Goal: Task Accomplishment & Management: Manage account settings

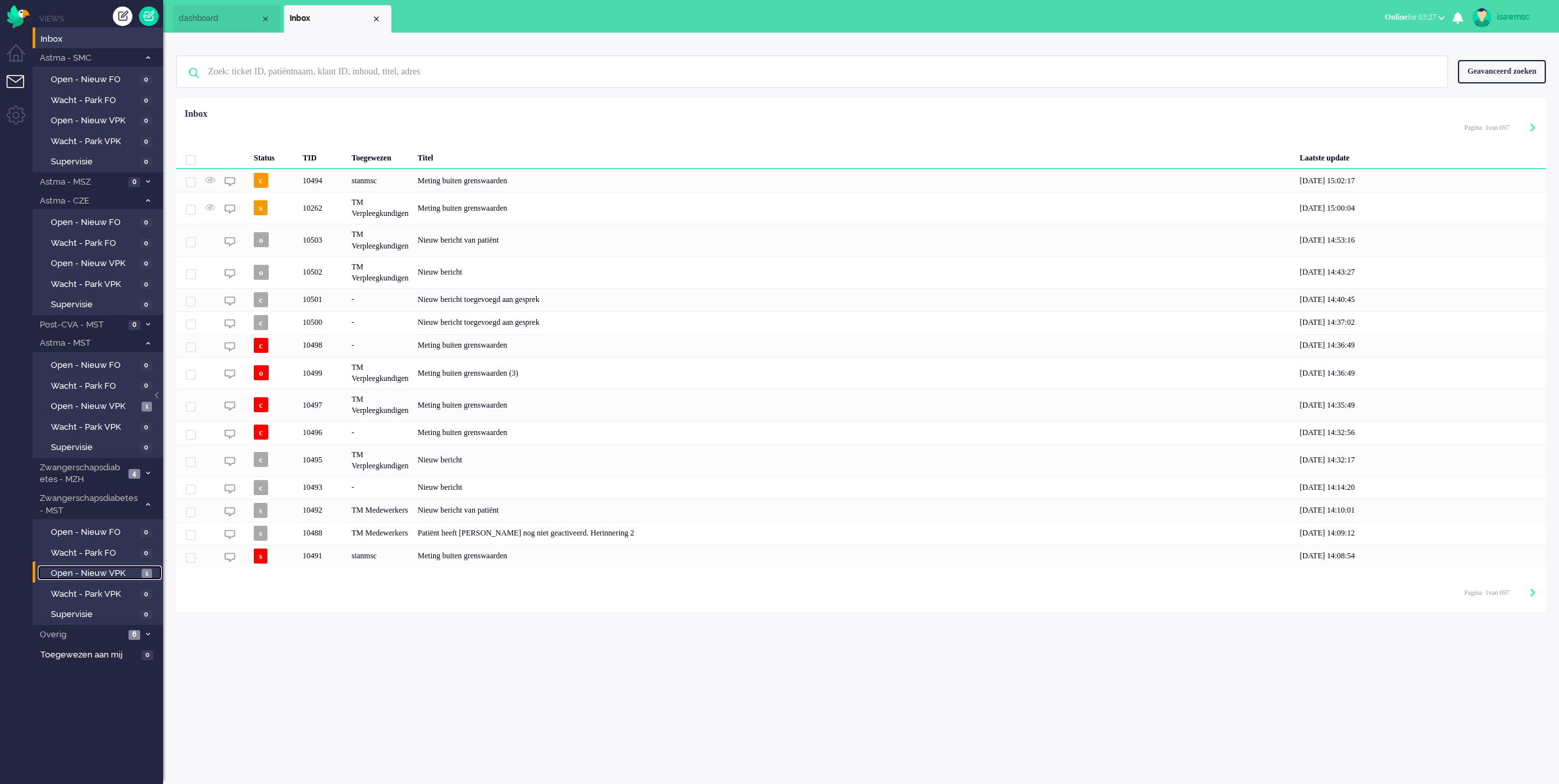
click at [144, 569] on span "1" at bounding box center [146, 573] width 10 height 10
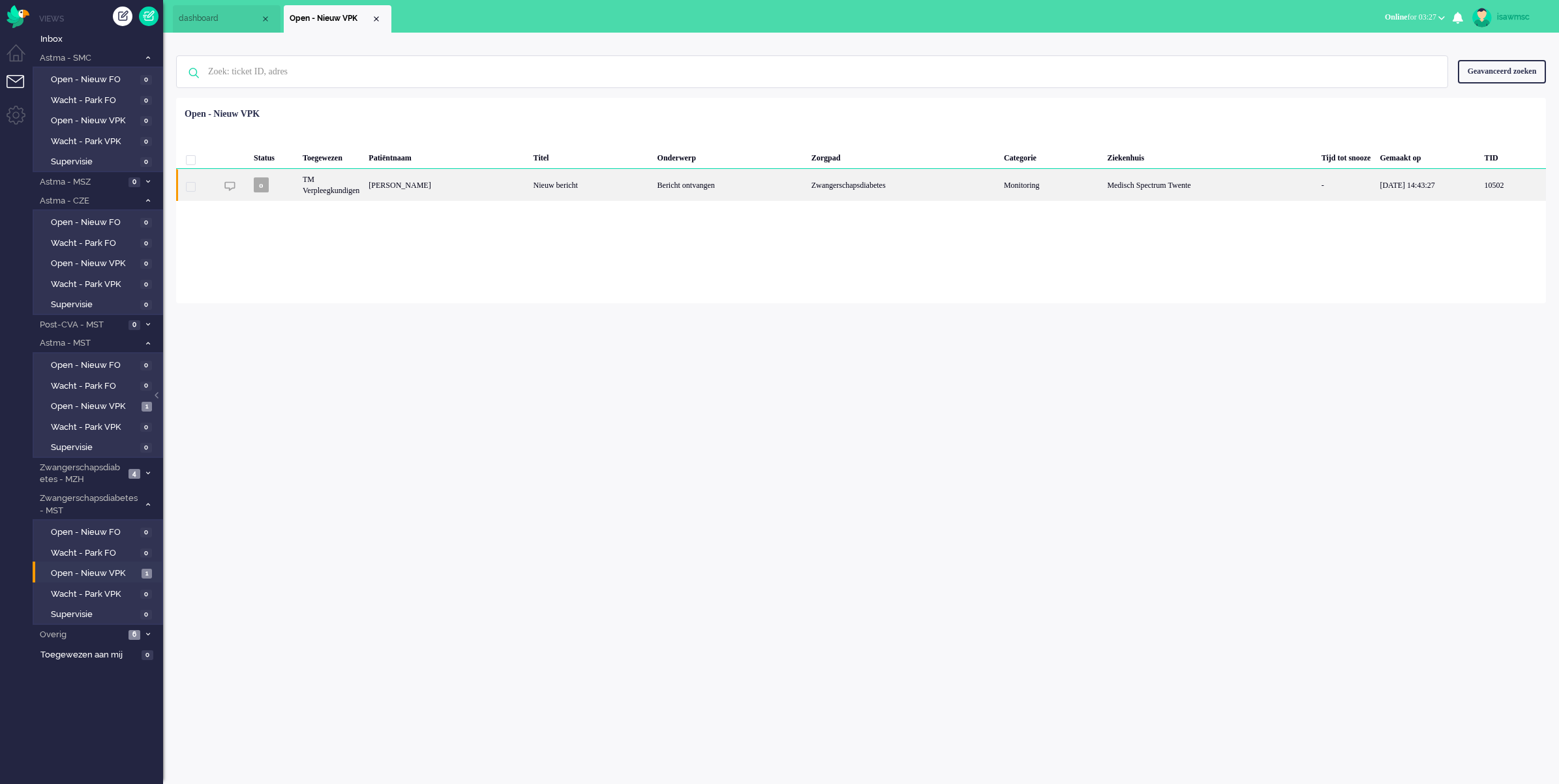
click at [439, 191] on div "[PERSON_NAME]" at bounding box center [446, 184] width 164 height 32
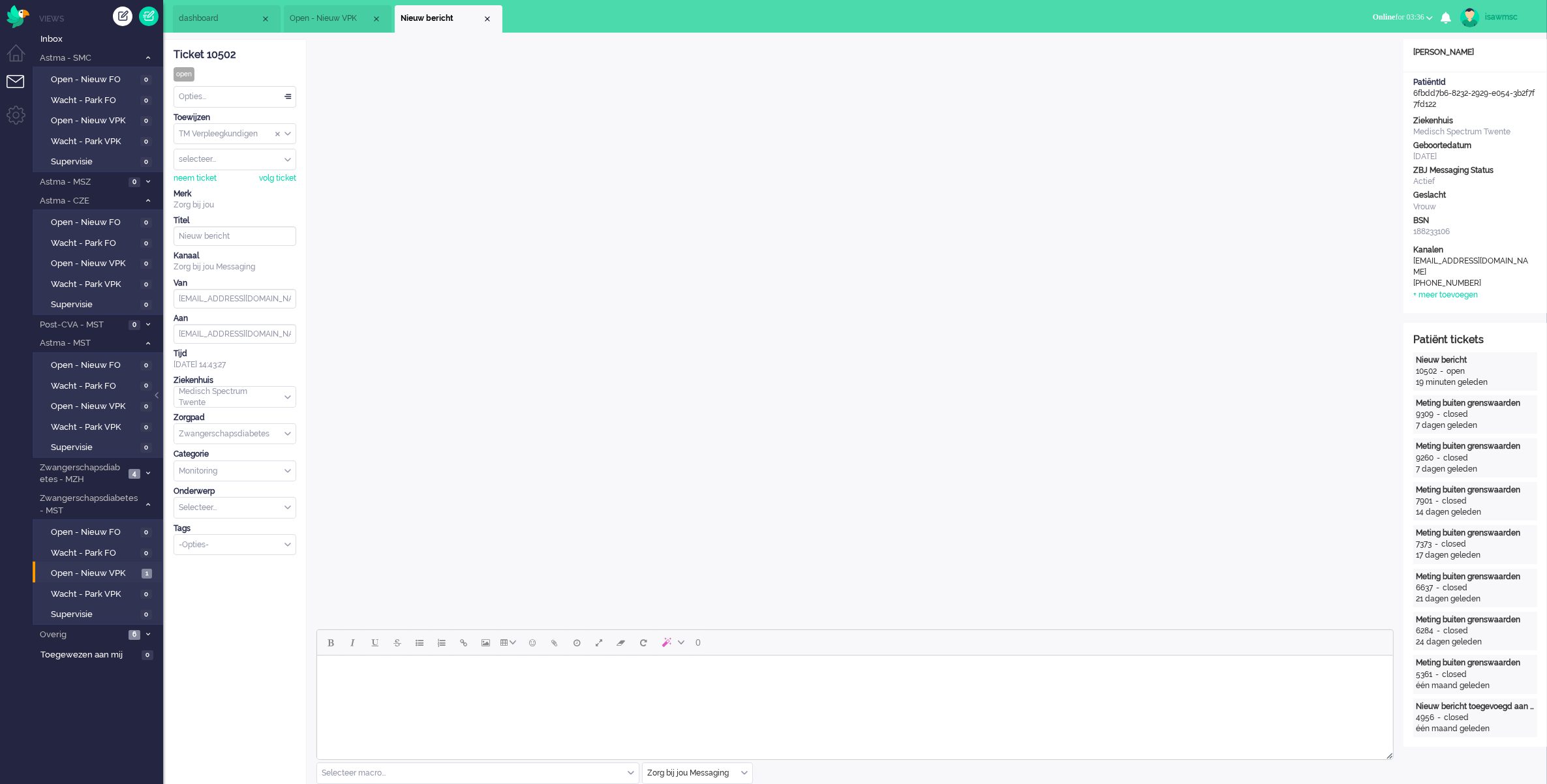
click at [1405, 22] on button "Online for 03:36" at bounding box center [1403, 17] width 76 height 19
click at [1361, 43] on label "Away" at bounding box center [1378, 44] width 103 height 11
click at [1401, 18] on span "Niet beschikbaar for 00:12" at bounding box center [1381, 17] width 85 height 9
click at [1366, 53] on label "Online" at bounding box center [1378, 58] width 103 height 11
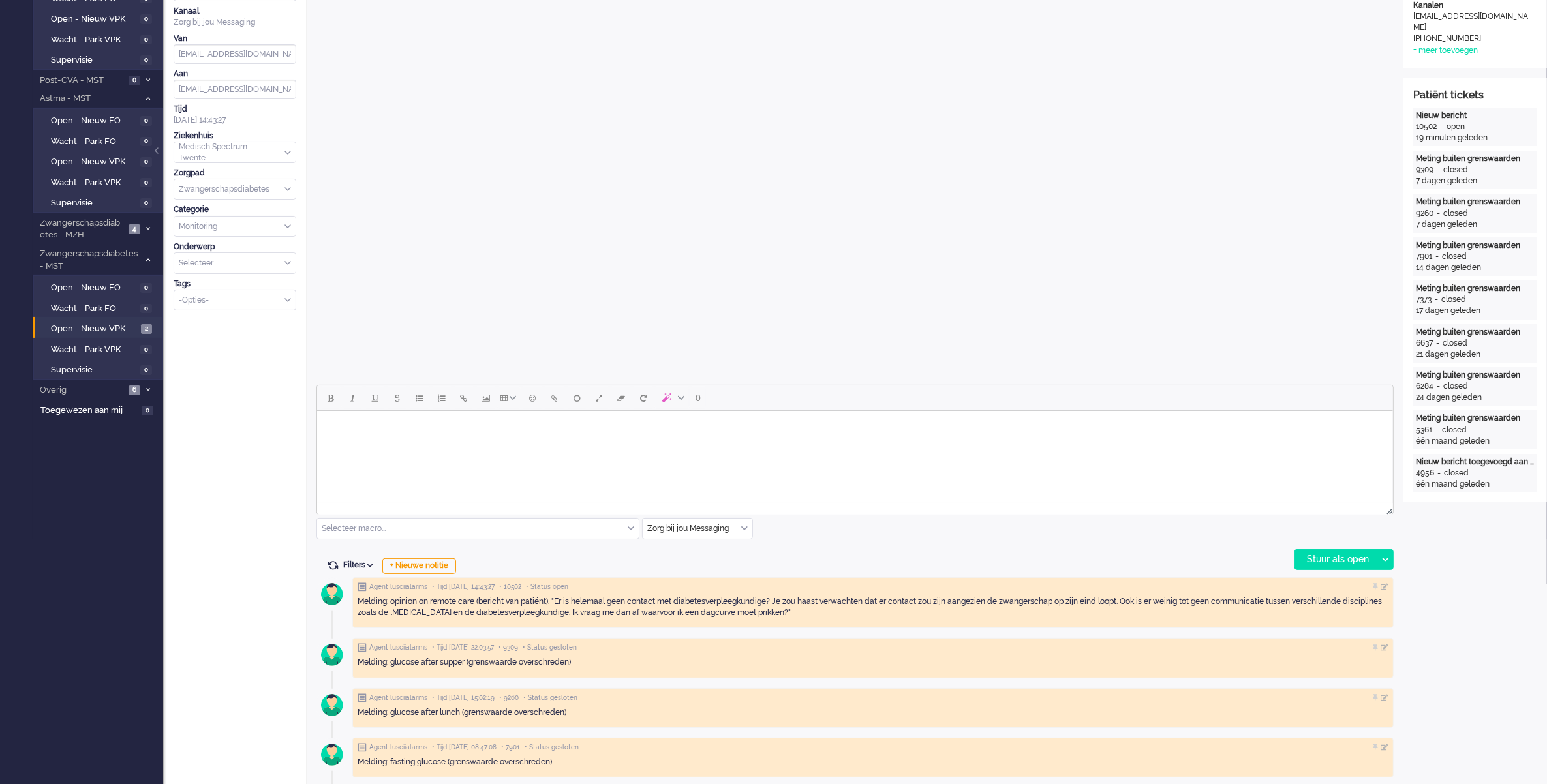
click at [650, 425] on body "Rich Text Area. Press ALT-0 for help." at bounding box center [854, 427] width 1065 height 22
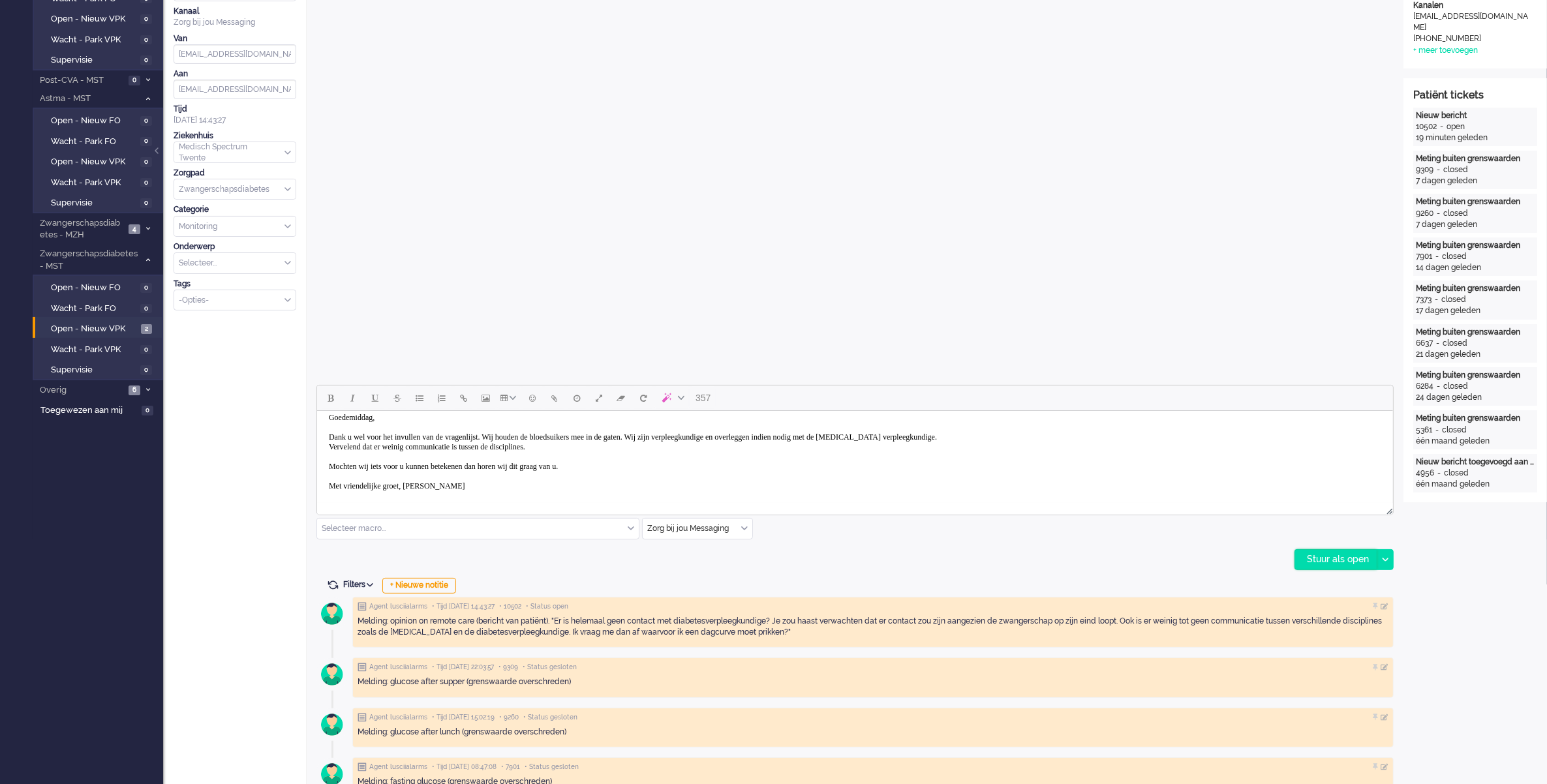
click at [1341, 553] on div "Stuur als open" at bounding box center [1336, 559] width 81 height 19
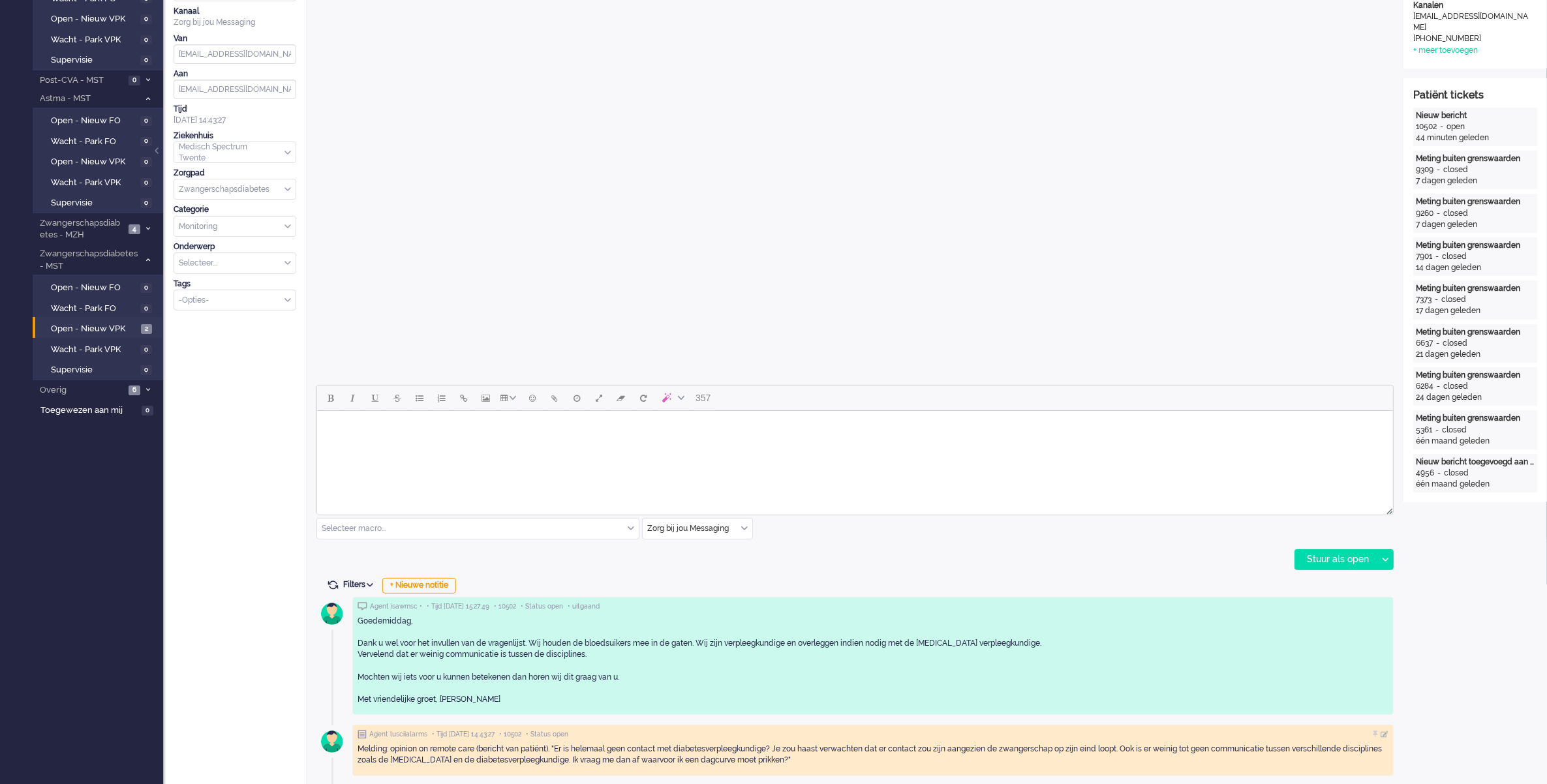
scroll to position [0, 0]
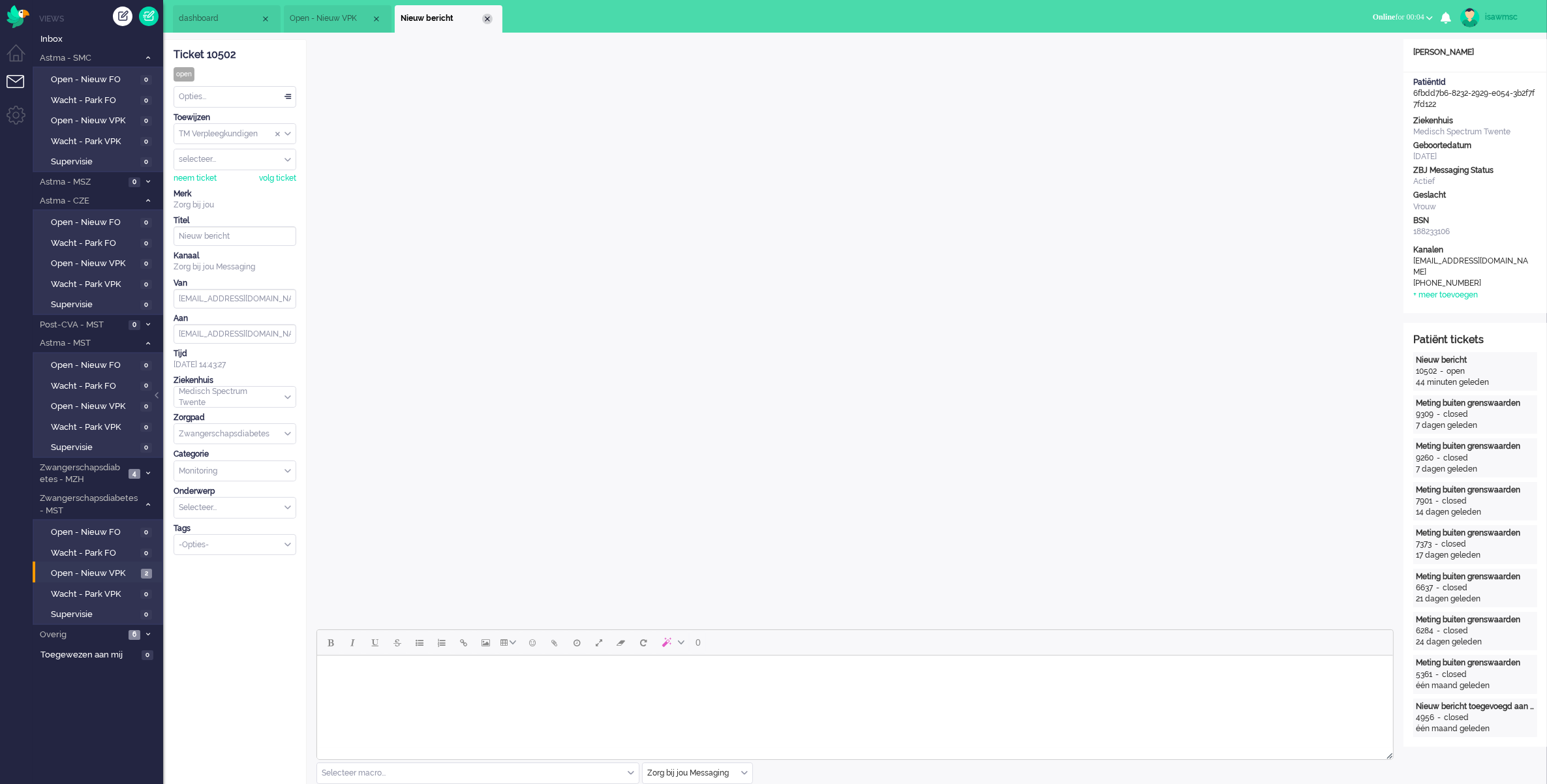
click at [490, 14] on div "Close tab" at bounding box center [487, 19] width 10 height 10
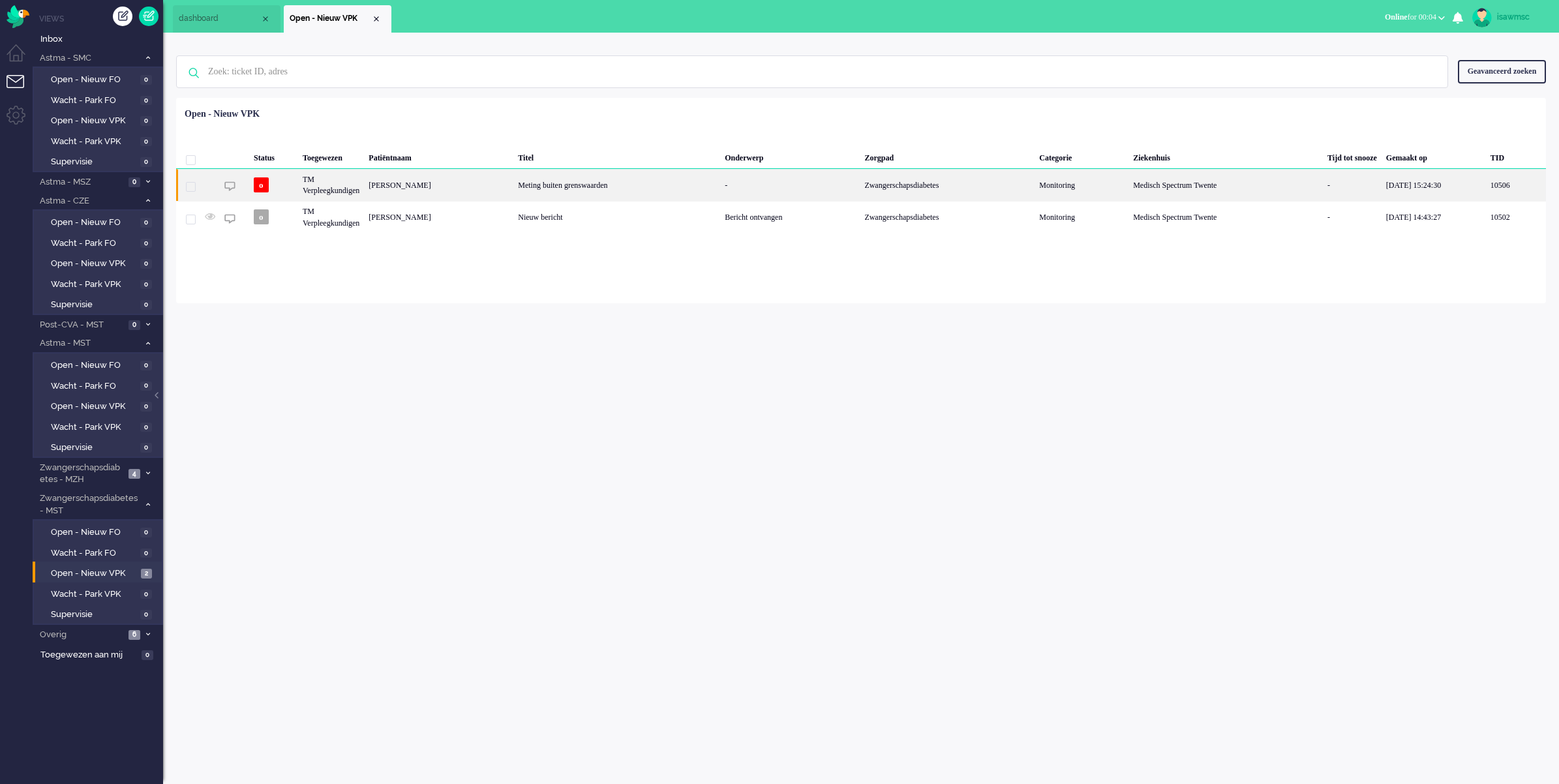
click at [532, 187] on div "Meting buiten grenswaarden" at bounding box center [616, 184] width 207 height 32
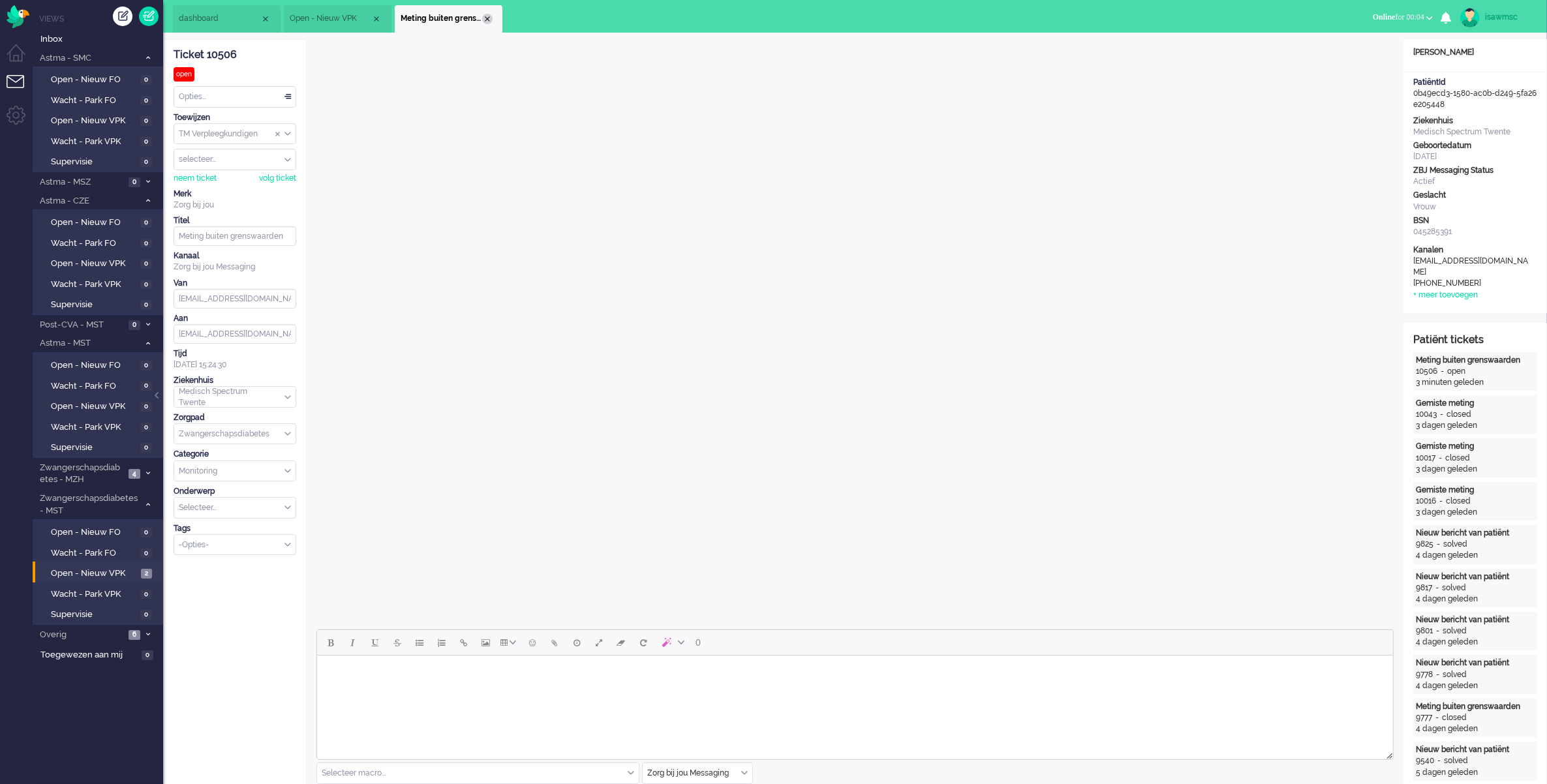
click at [487, 18] on div "Close tab" at bounding box center [487, 19] width 10 height 10
